Goal: Obtain resource: Download file/media

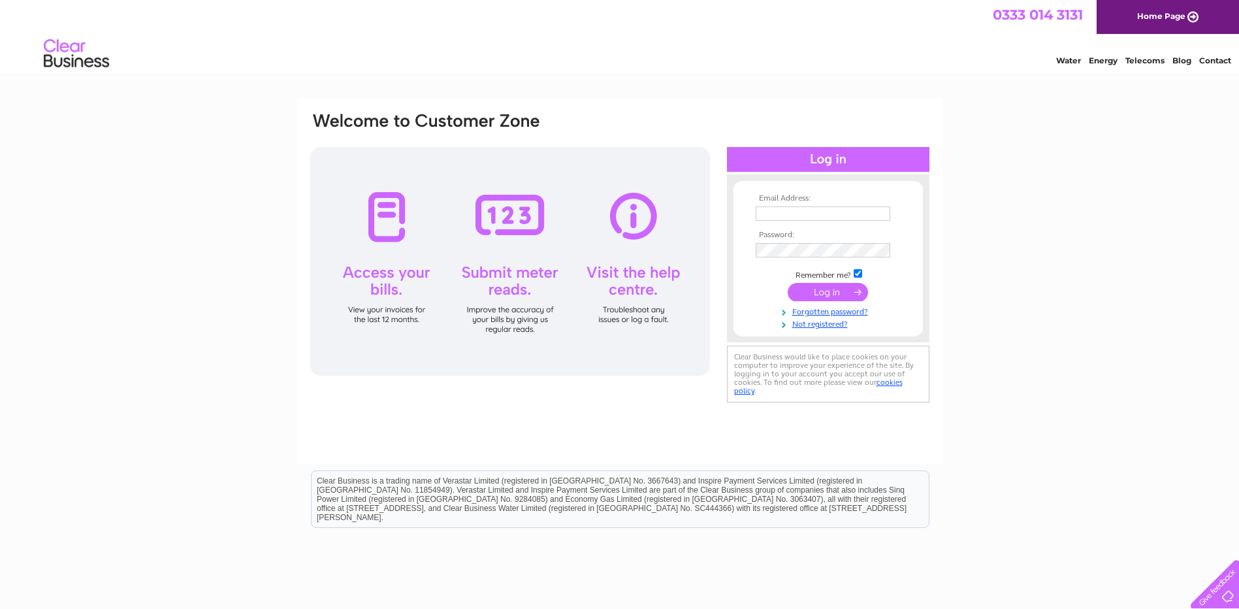
type input "[EMAIL_ADDRESS][PERSON_NAME][DOMAIN_NAME]"
click at [825, 293] on input "submit" at bounding box center [828, 292] width 80 height 18
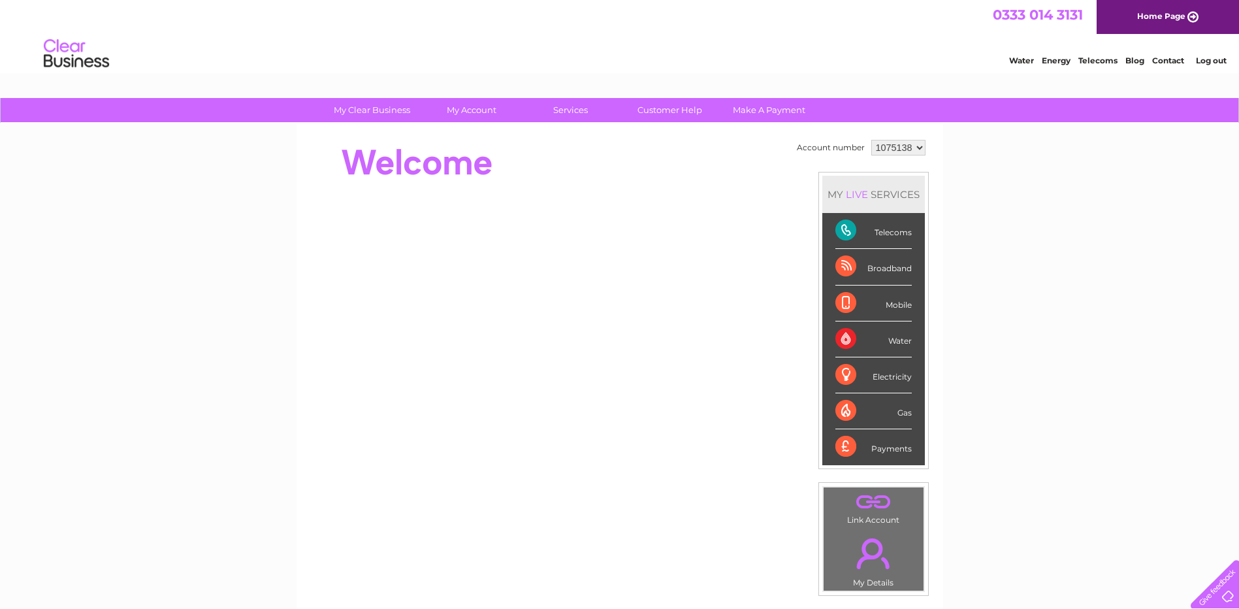
click at [845, 446] on div "Payments" at bounding box center [873, 446] width 76 height 35
click at [914, 145] on select "1075138" at bounding box center [898, 148] width 54 height 16
click at [871, 140] on select "1075138" at bounding box center [898, 148] width 54 height 16
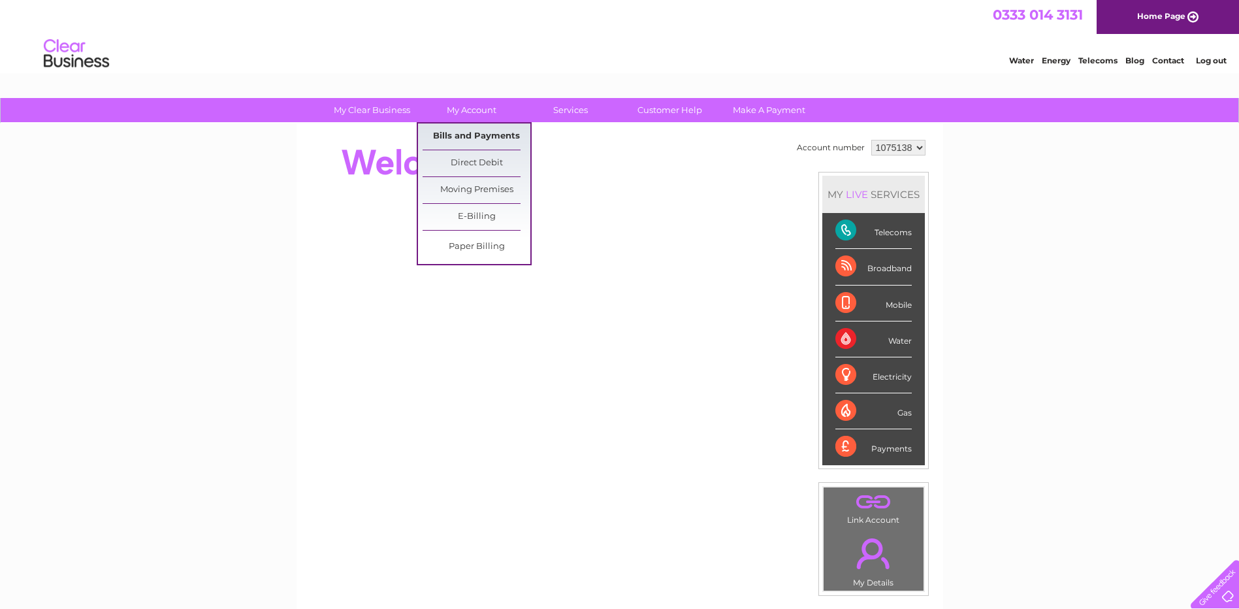
click at [458, 135] on link "Bills and Payments" at bounding box center [477, 136] width 108 height 26
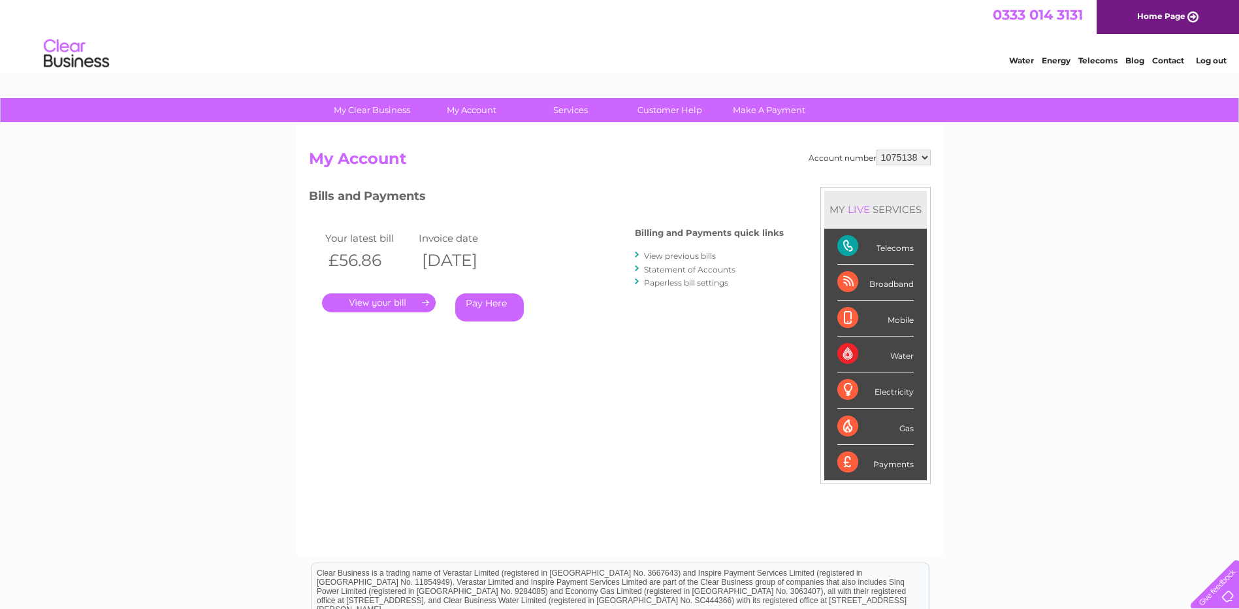
click at [372, 302] on link "." at bounding box center [379, 302] width 114 height 19
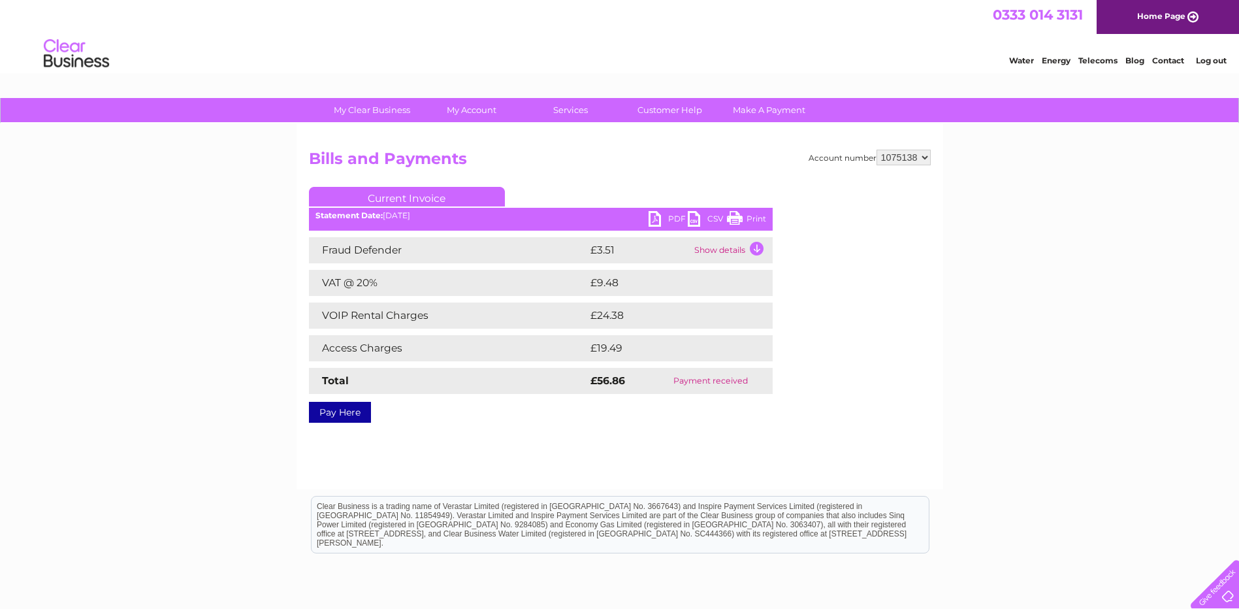
click at [664, 219] on link "PDF" at bounding box center [668, 220] width 39 height 19
click at [1208, 61] on link "Log out" at bounding box center [1211, 61] width 31 height 10
